Goal: Transaction & Acquisition: Purchase product/service

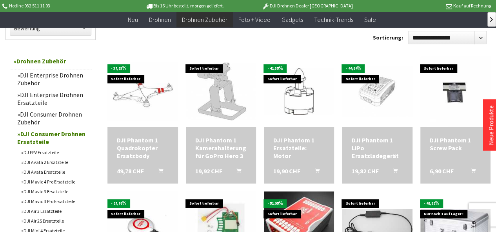
scroll to position [244, 0]
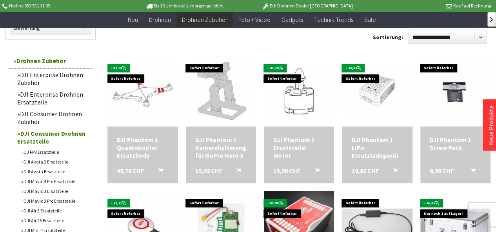
click at [209, 164] on div "DJI Phantom 1 Kamerahalterung für GoPro Hero 3 19,92 CHF In den Warenkorb" at bounding box center [221, 155] width 70 height 57
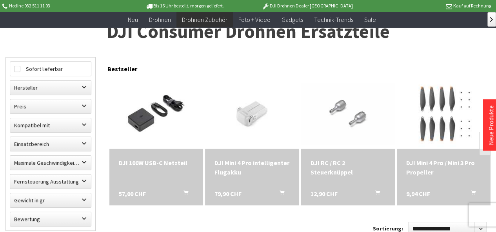
scroll to position [52, 0]
click at [74, 84] on label "Hersteller" at bounding box center [50, 88] width 81 height 14
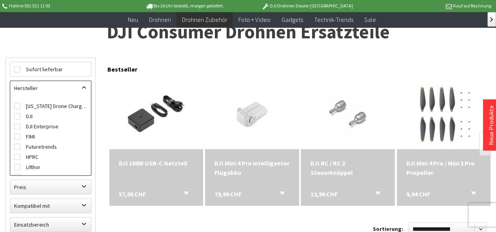
click at [74, 84] on label "Hersteller" at bounding box center [50, 88] width 81 height 14
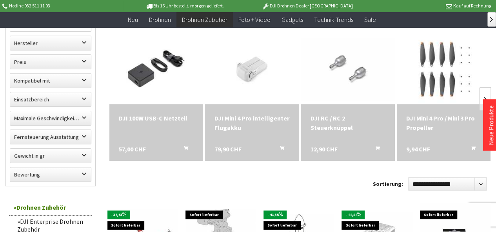
scroll to position [0, 0]
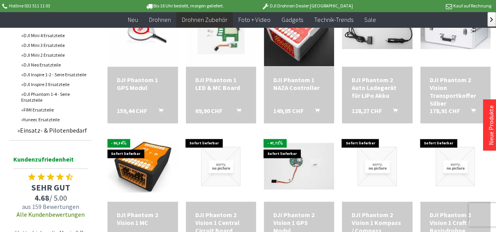
scroll to position [440, 0]
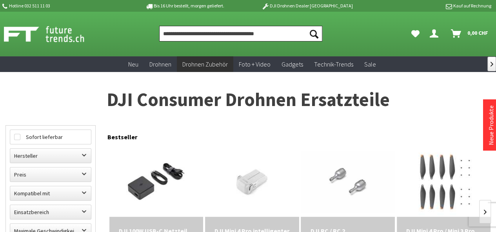
click at [226, 32] on input "Produkt, Marke, Kategorie, EAN, Artikelnummer…" at bounding box center [240, 34] width 163 height 16
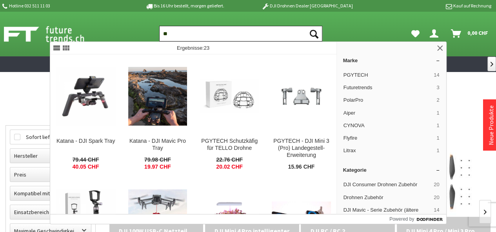
type input "*"
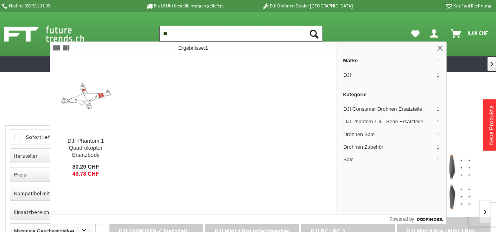
type input "*"
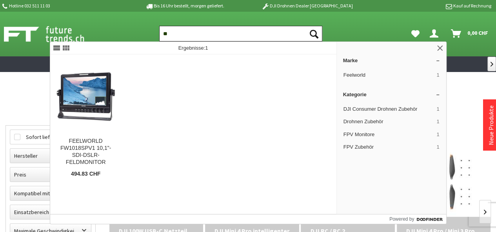
type input "*"
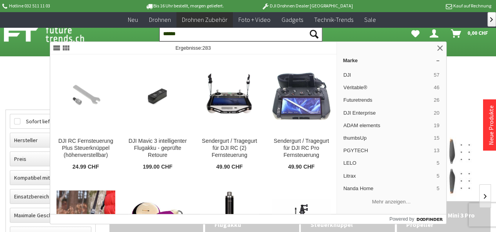
scroll to position [305, 0]
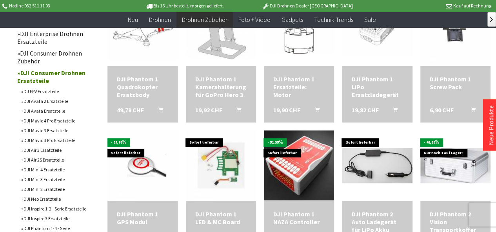
scroll to position [557, 0]
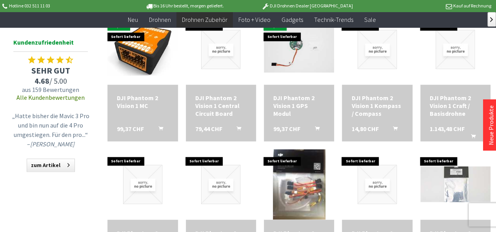
type input "******"
